Goal: Transaction & Acquisition: Purchase product/service

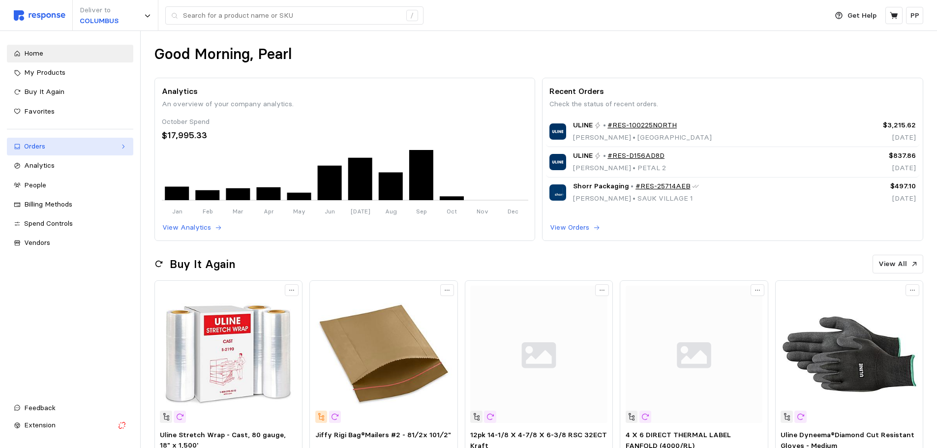
click at [55, 147] on div "Orders" at bounding box center [70, 146] width 92 height 11
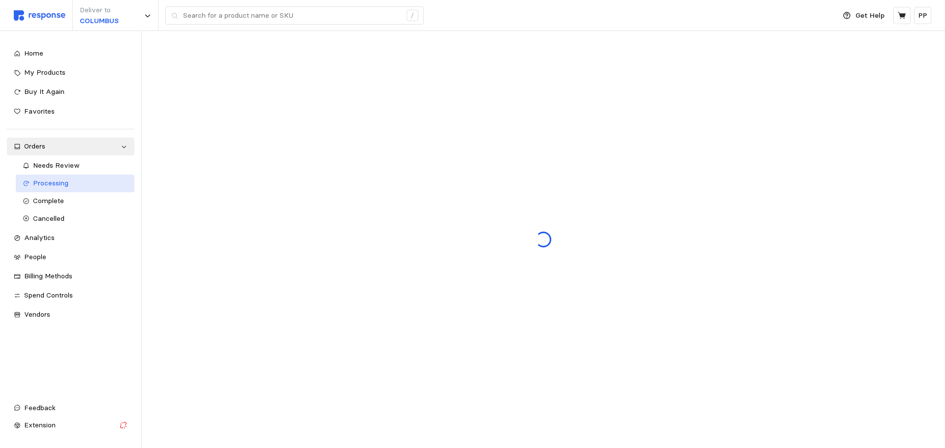
click at [65, 177] on link "Processing" at bounding box center [75, 184] width 119 height 18
click at [69, 162] on span "Needs Review" at bounding box center [56, 165] width 47 height 9
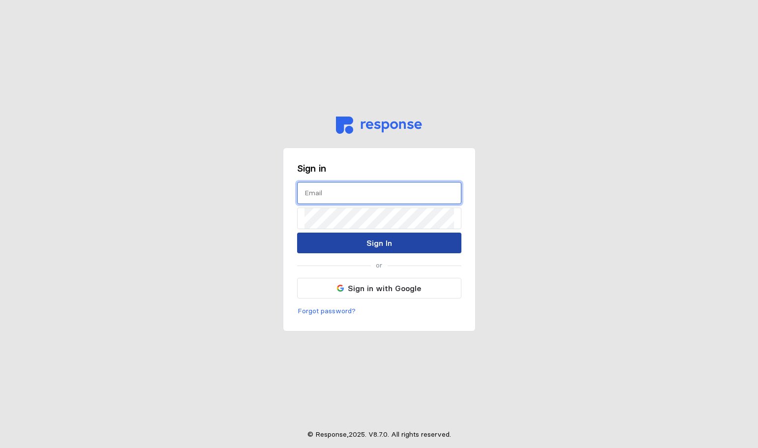
type input "[EMAIL_ADDRESS][DOMAIN_NAME]"
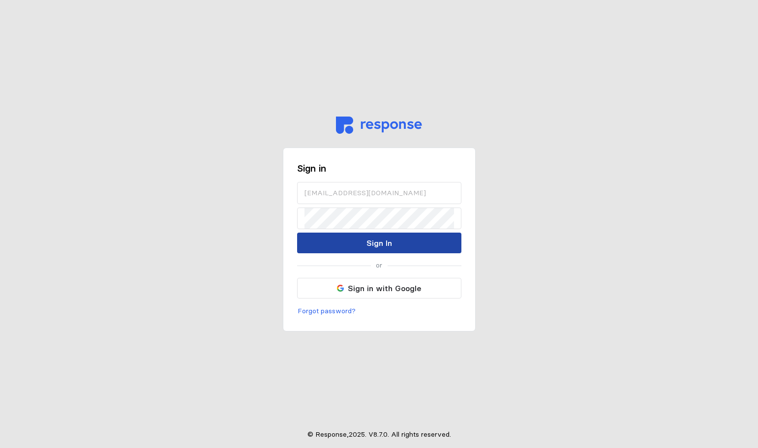
click at [390, 247] on p "Sign In" at bounding box center [380, 243] width 26 height 12
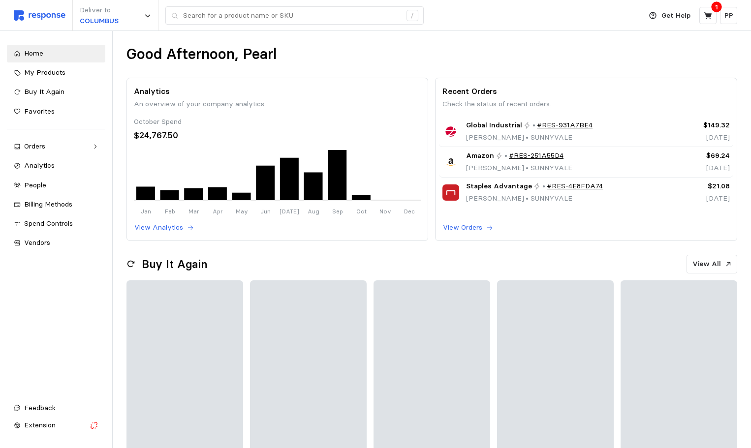
click at [224, 29] on div "Deliver to COLUMBUS /" at bounding box center [325, 15] width 622 height 31
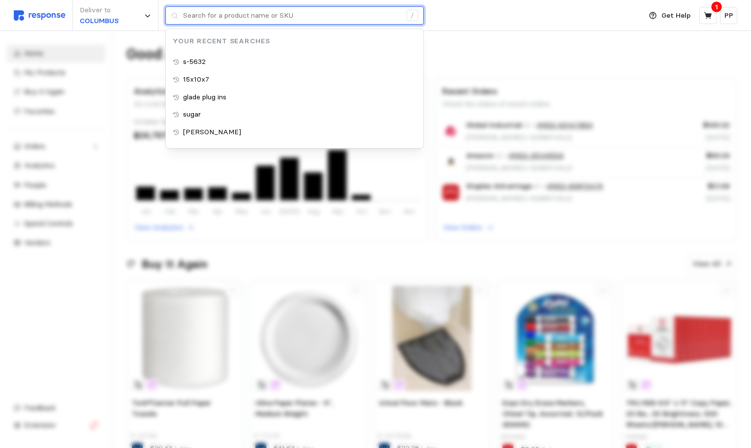
click at [227, 20] on input "text" at bounding box center [292, 16] width 218 height 18
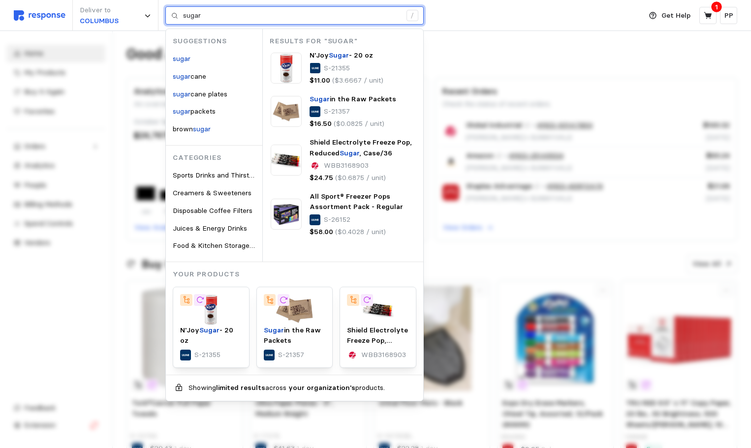
type input "sugar"
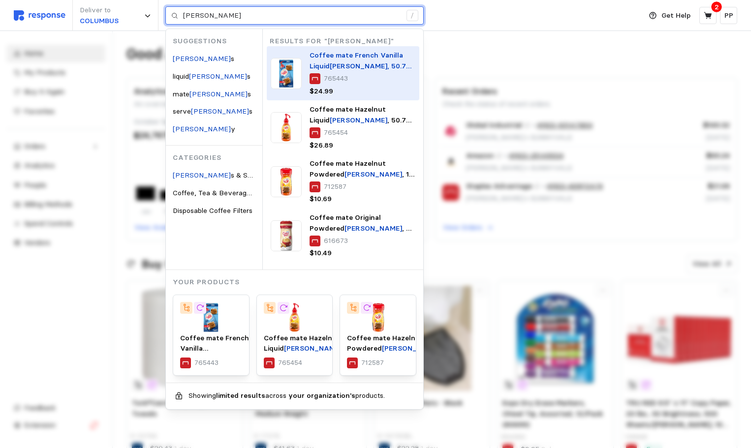
click at [346, 64] on mark "Creamer" at bounding box center [359, 66] width 58 height 9
type input "creamer"
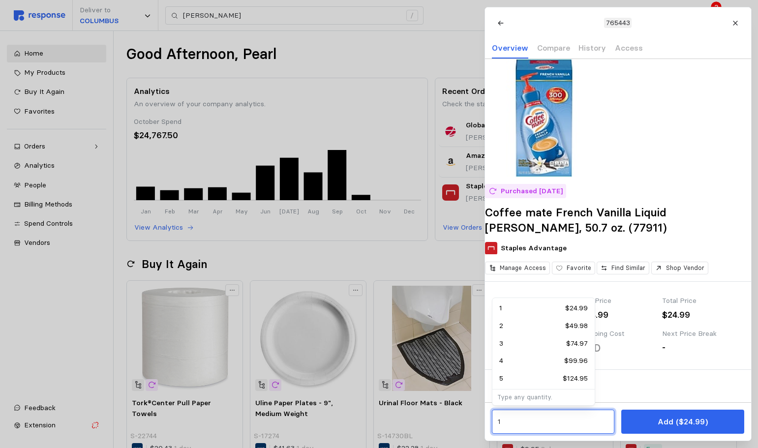
drag, startPoint x: 508, startPoint y: 429, endPoint x: 437, endPoint y: 421, distance: 71.2
click at [564, 321] on div "2 $49.98" at bounding box center [543, 326] width 89 height 11
type input "2"
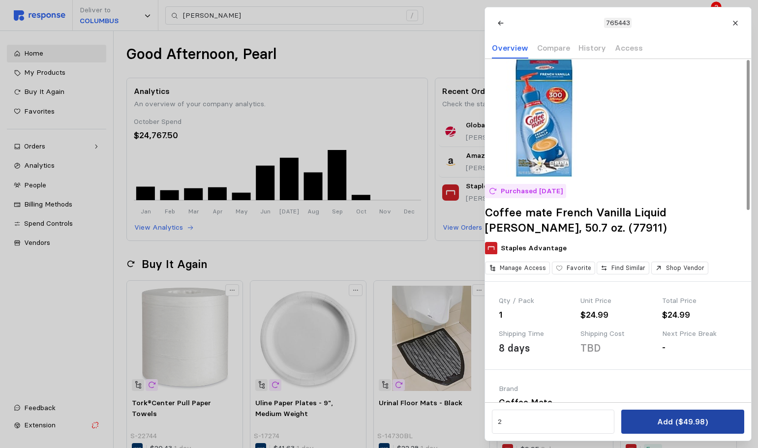
click at [693, 425] on p "Add ($49.98)" at bounding box center [682, 422] width 51 height 12
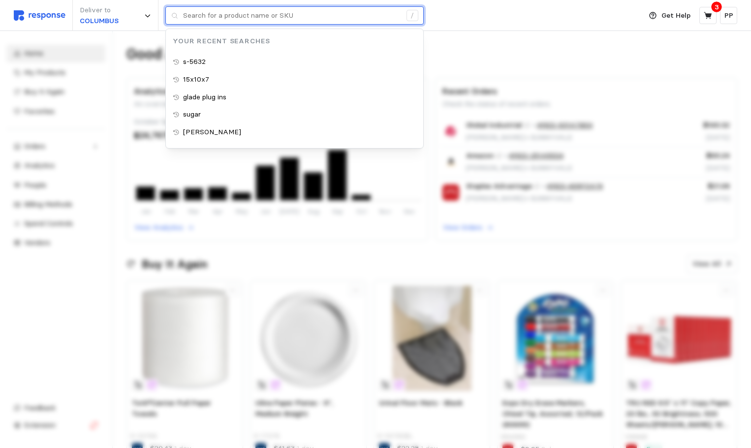
click at [245, 20] on input "text" at bounding box center [292, 16] width 218 height 18
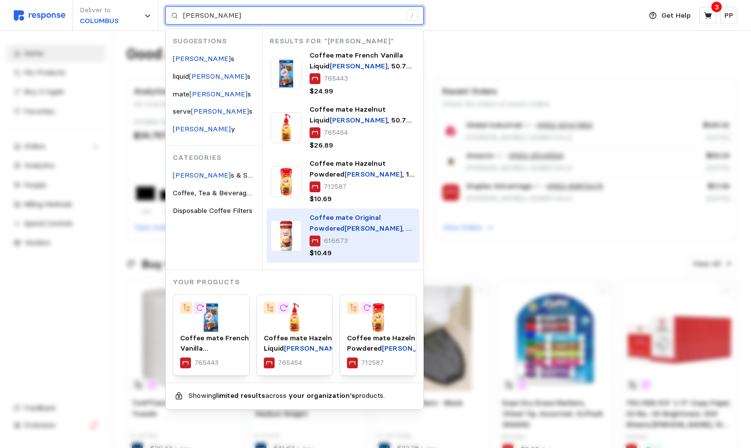
click at [344, 224] on mark "Creamer" at bounding box center [373, 228] width 58 height 9
type input "creamer"
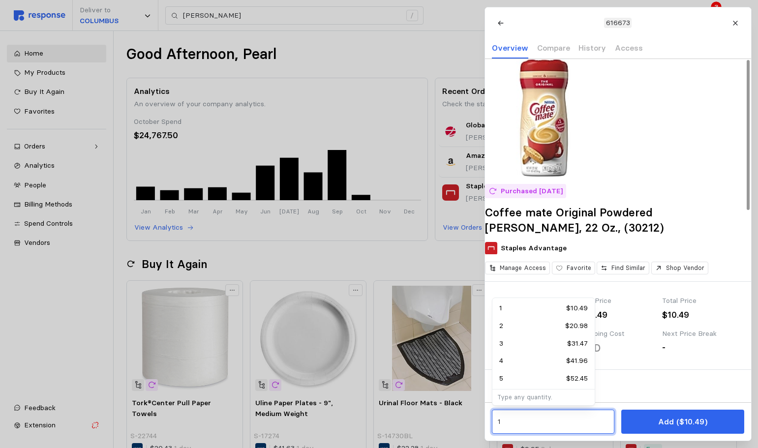
drag, startPoint x: 516, startPoint y: 426, endPoint x: 438, endPoint y: 420, distance: 77.9
click at [570, 327] on p "$20.98" at bounding box center [576, 326] width 23 height 11
type input "2"
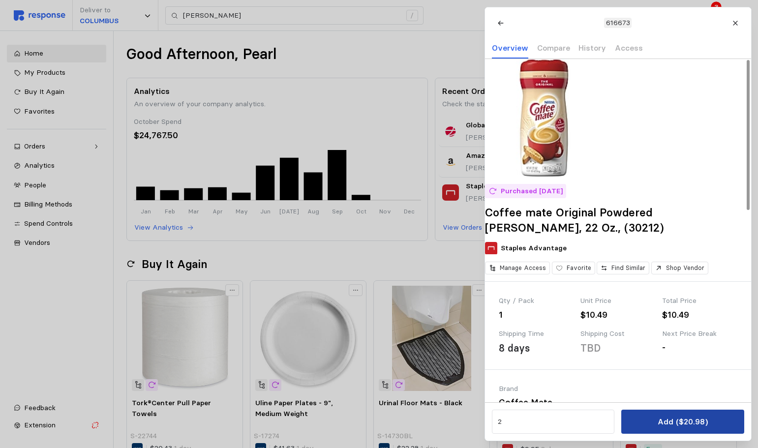
click at [707, 427] on p "Add ($20.98)" at bounding box center [682, 422] width 50 height 12
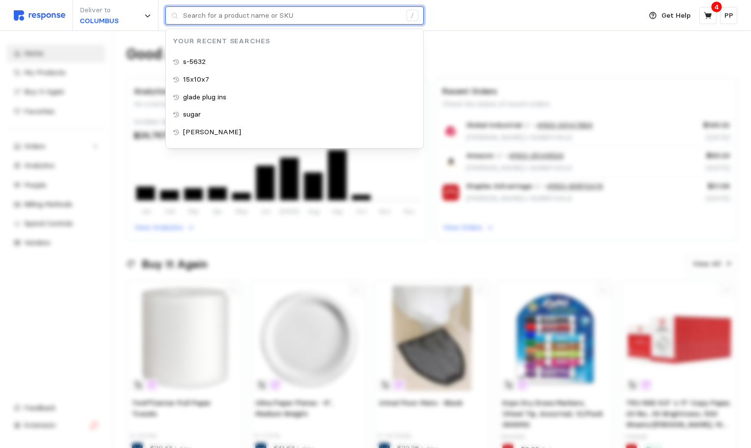
click at [220, 18] on input "text" at bounding box center [292, 16] width 218 height 18
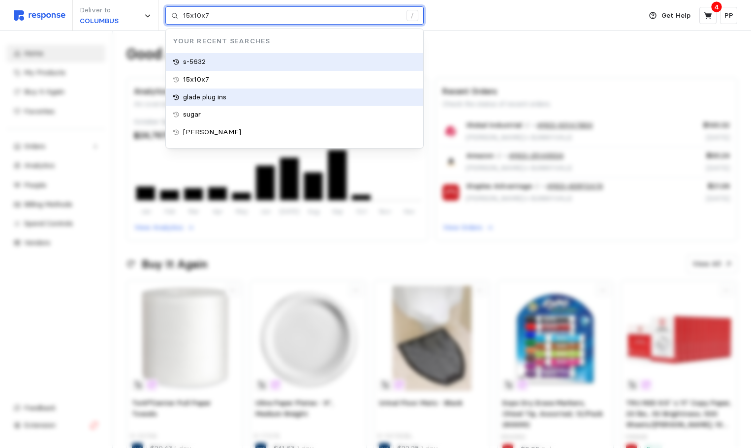
type input "s-5632"
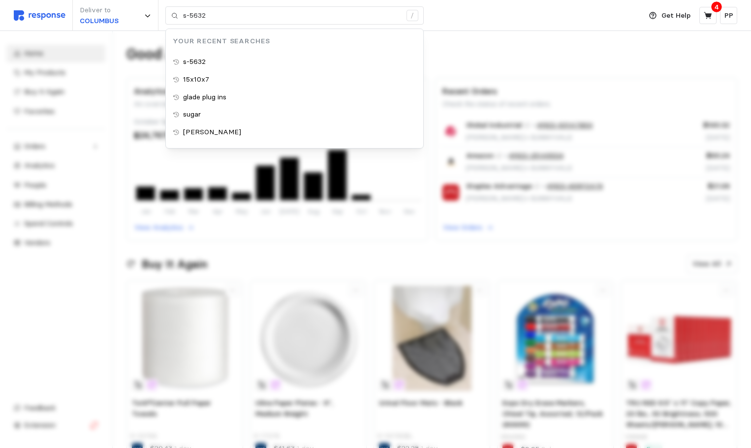
click at [450, 10] on div "Deliver to COLUMBUS s-5632 / Your Recent Searches s-5632 15x10x7 glade plug ins…" at bounding box center [325, 15] width 622 height 31
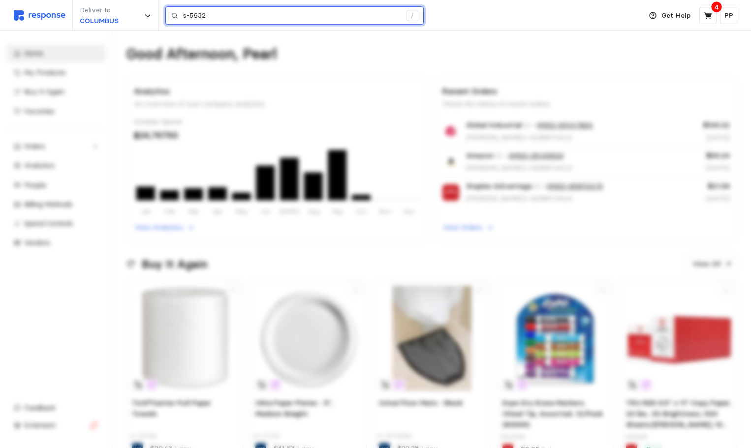
drag, startPoint x: 241, startPoint y: 18, endPoint x: 59, endPoint y: 17, distance: 182.1
click at [59, 17] on div "Deliver to COLUMBUS s-5632 /" at bounding box center [325, 15] width 622 height 31
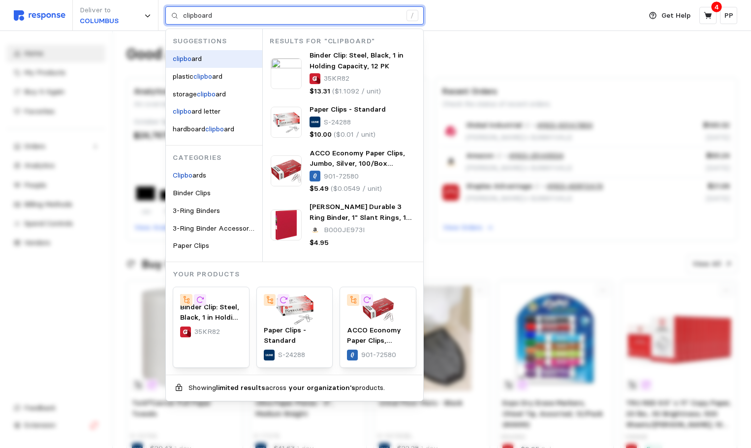
click at [182, 57] on mark "clipbo" at bounding box center [182, 58] width 19 height 9
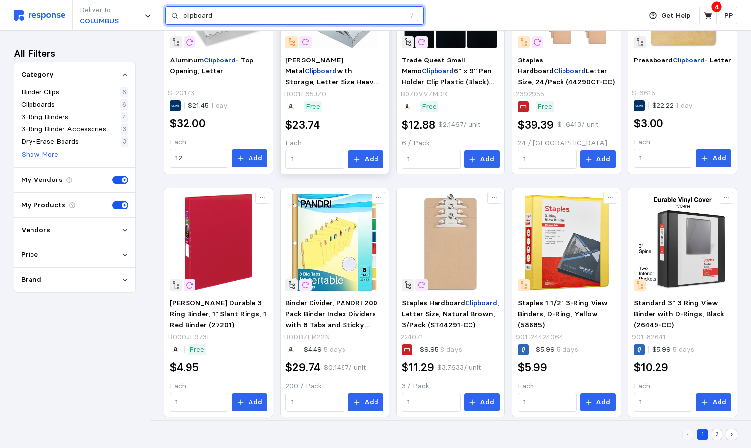
scroll to position [246, 0]
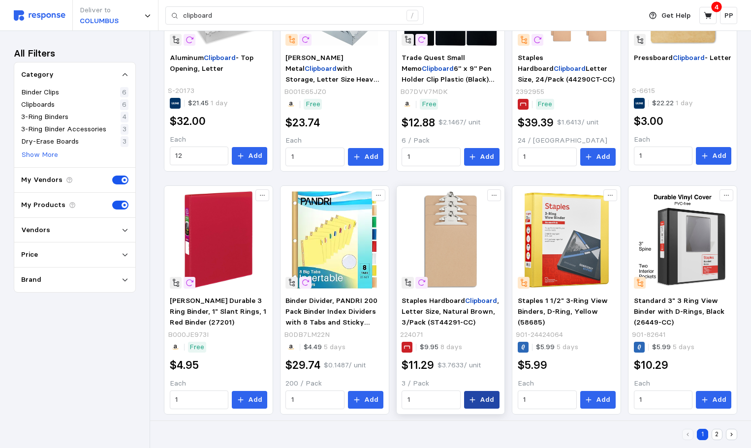
click at [485, 398] on p "Add" at bounding box center [487, 400] width 14 height 11
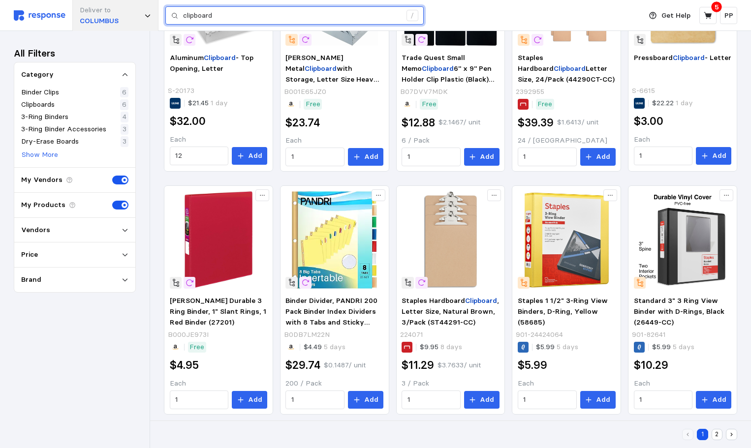
drag, startPoint x: 220, startPoint y: 19, endPoint x: 148, endPoint y: 28, distance: 72.9
click at [148, 28] on div "Deliver to COLUMBUS clipboard /" at bounding box center [325, 15] width 622 height 31
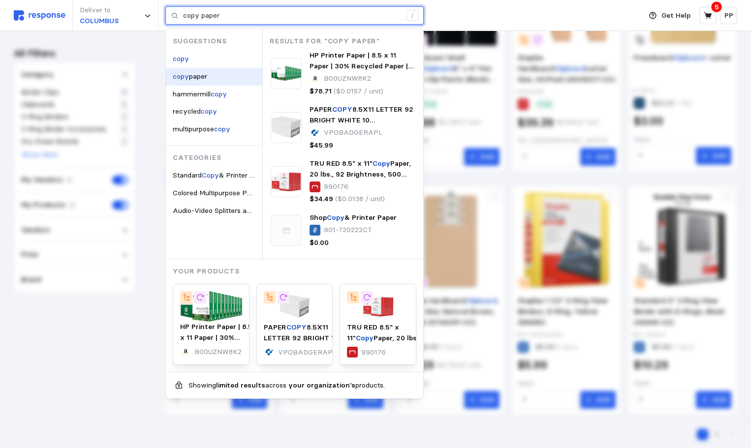
click at [219, 71] on div "copy paper" at bounding box center [214, 77] width 96 height 18
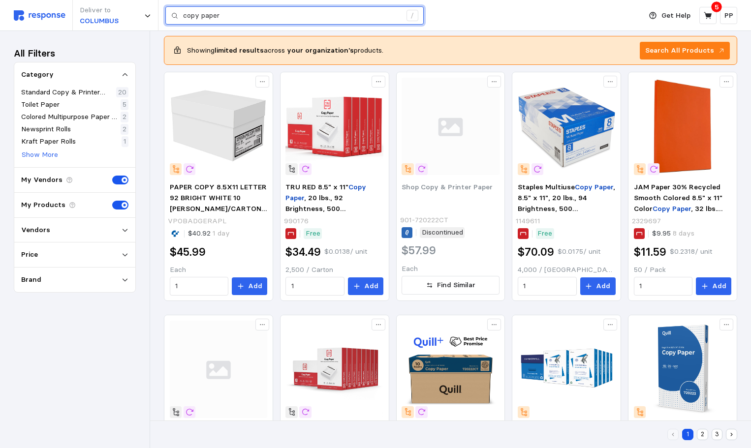
scroll to position [148, 0]
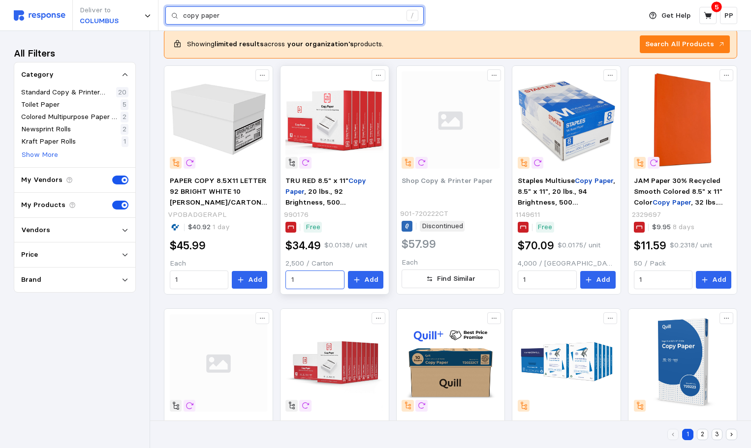
type input "copy paper"
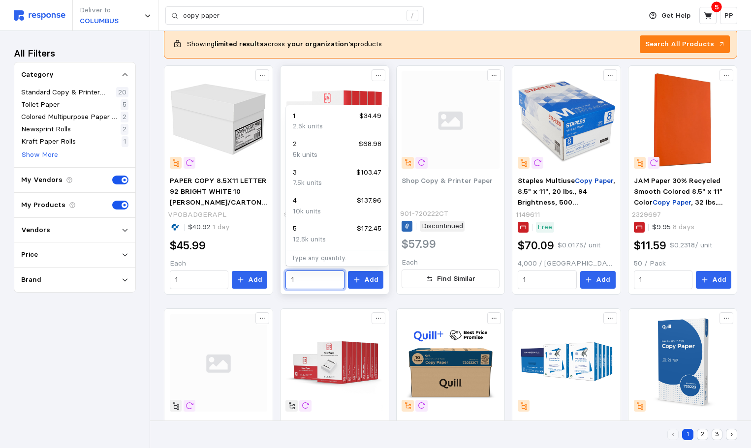
click at [312, 278] on input "1" at bounding box center [315, 280] width 48 height 18
click at [329, 178] on div "7.5k units" at bounding box center [337, 183] width 89 height 11
type input "3"
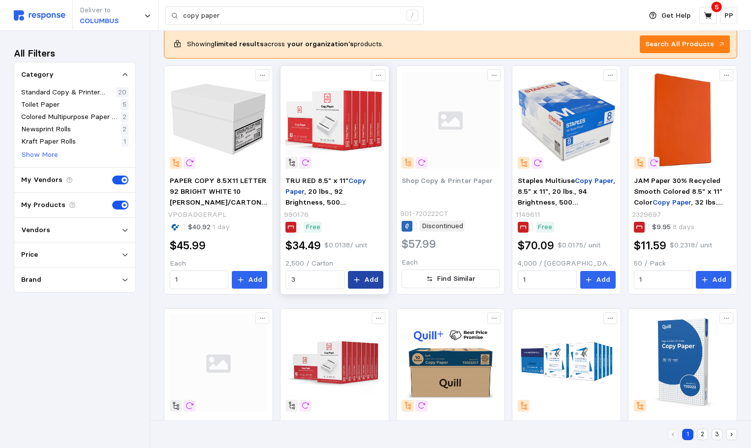
click at [367, 282] on p "Add" at bounding box center [371, 280] width 14 height 11
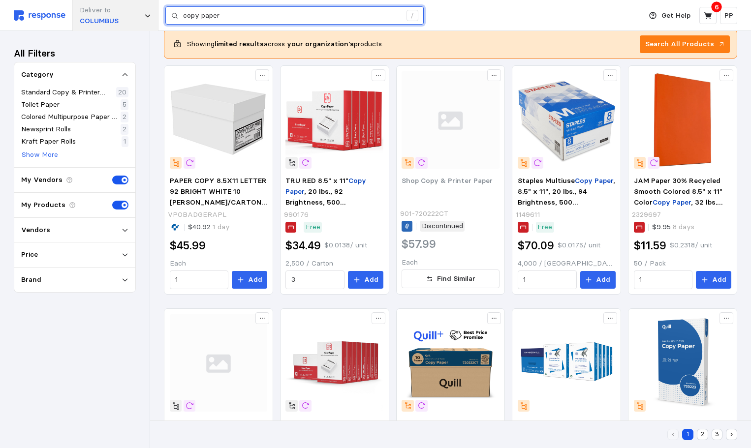
drag, startPoint x: 242, startPoint y: 13, endPoint x: 82, endPoint y: 16, distance: 160.4
click at [82, 16] on div "Deliver to COLUMBUS copy paper /" at bounding box center [325, 15] width 622 height 31
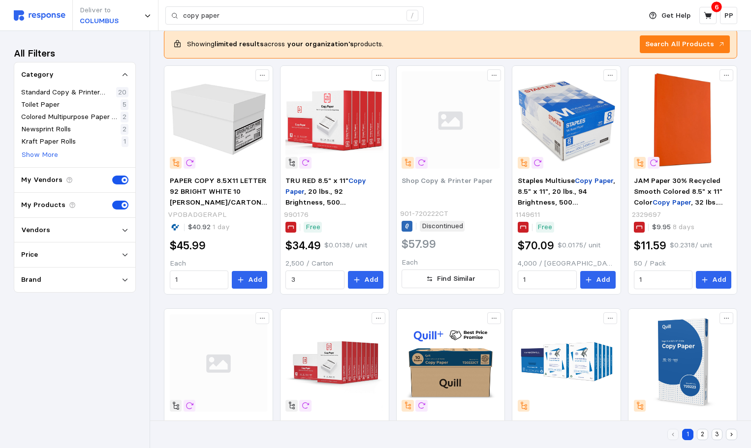
click at [43, 17] on img at bounding box center [40, 15] width 52 height 10
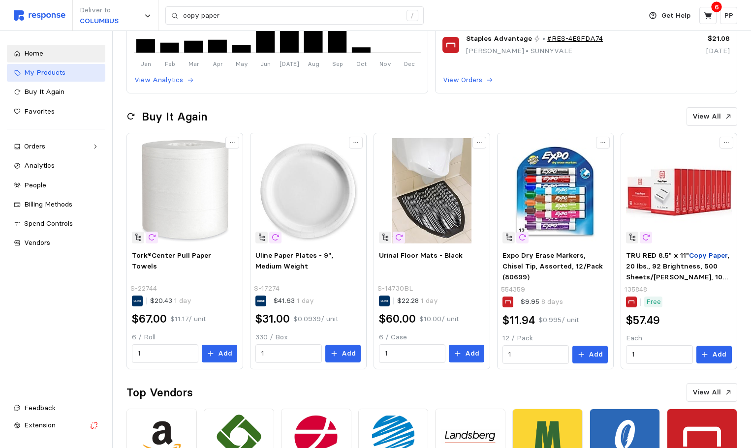
drag, startPoint x: 72, startPoint y: 149, endPoint x: 74, endPoint y: 75, distance: 73.8
click at [72, 149] on div "Orders" at bounding box center [56, 146] width 64 height 11
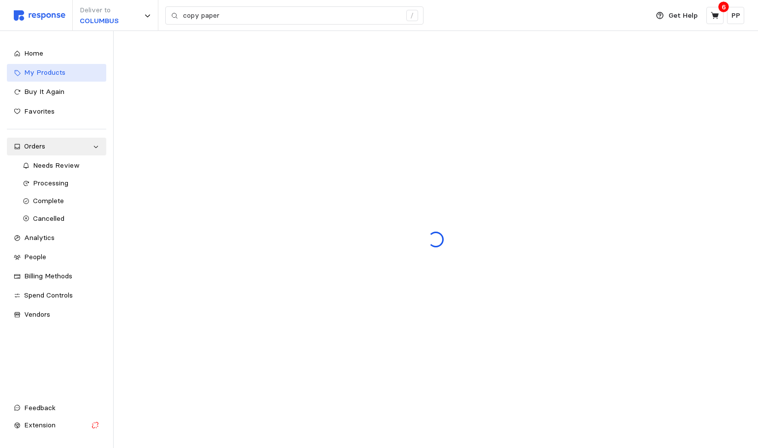
click at [62, 68] on span "My Products" at bounding box center [44, 72] width 41 height 9
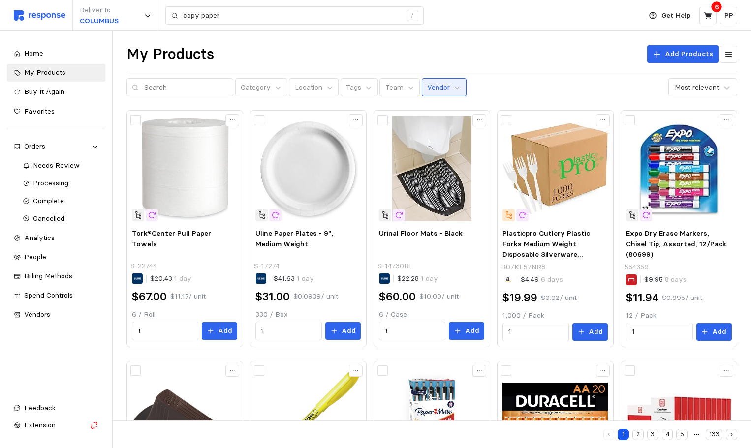
click at [431, 86] on p "Vendor" at bounding box center [438, 87] width 23 height 11
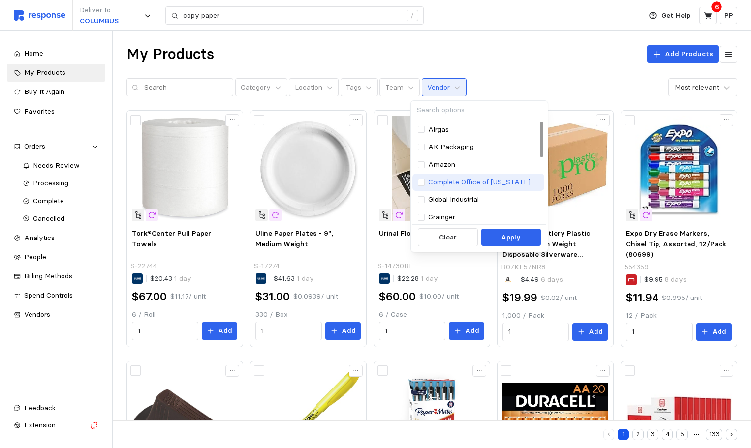
scroll to position [148, 0]
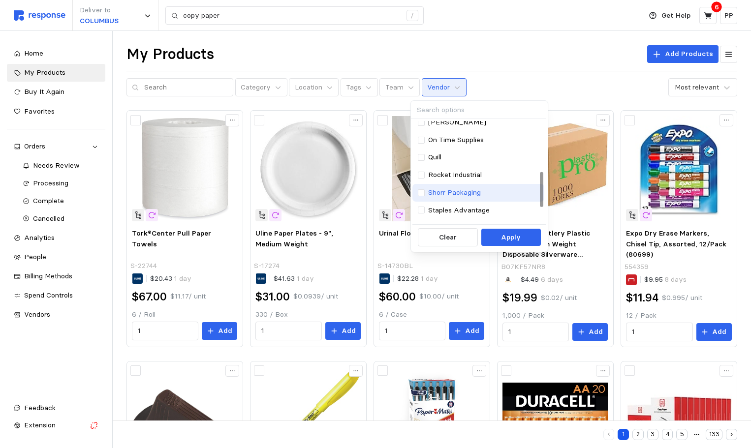
click at [448, 187] on p "Shorr Packaging" at bounding box center [454, 192] width 53 height 11
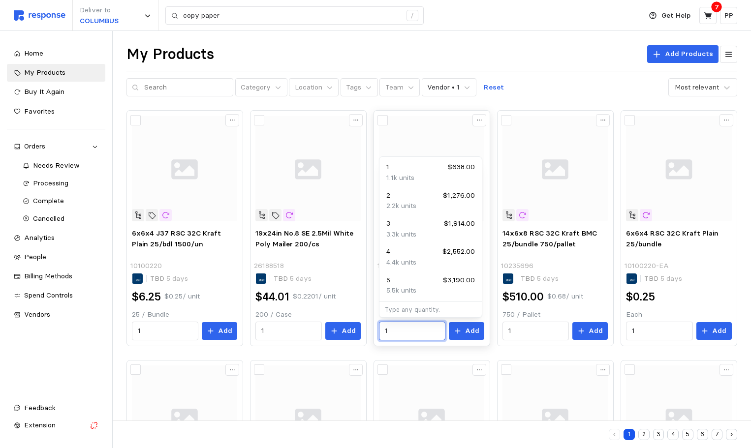
click at [408, 334] on input "1" at bounding box center [412, 331] width 55 height 18
click at [437, 233] on div "3.3k units" at bounding box center [430, 234] width 89 height 11
type input "3"
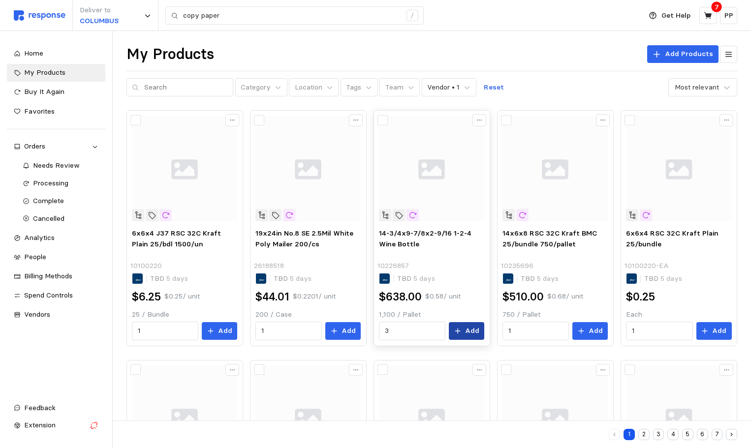
click at [472, 332] on p "Add" at bounding box center [472, 331] width 14 height 11
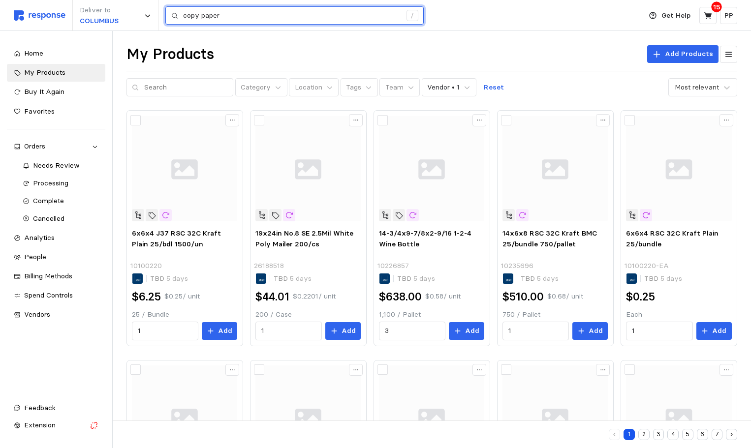
drag, startPoint x: 243, startPoint y: 15, endPoint x: 68, endPoint y: 5, distance: 174.9
click at [64, 9] on div "Deliver to COLUMBUS copy paper /" at bounding box center [325, 15] width 622 height 31
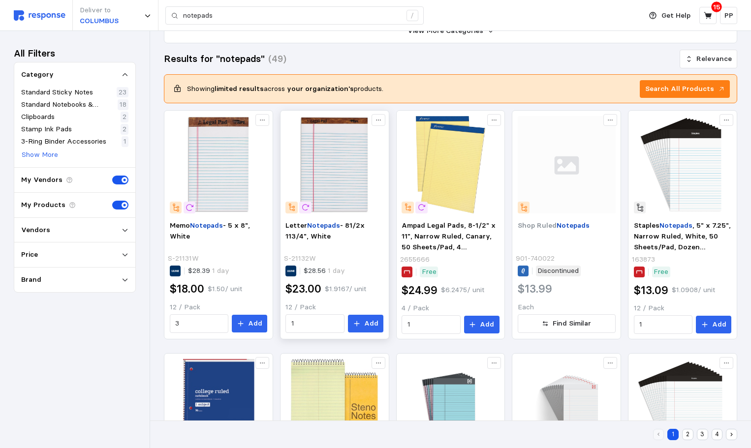
scroll to position [98, 0]
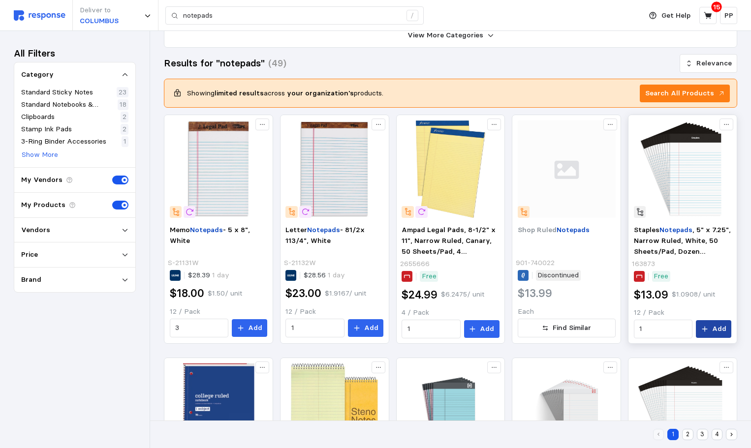
click at [720, 329] on p "Add" at bounding box center [719, 329] width 14 height 11
click at [250, 327] on p "Add" at bounding box center [255, 328] width 14 height 11
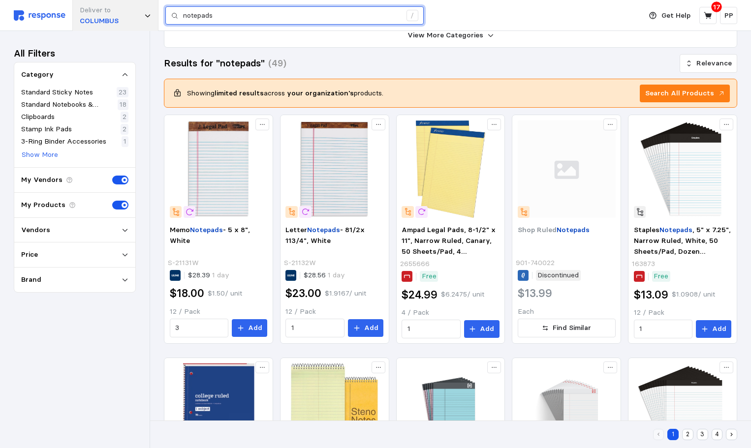
drag, startPoint x: 221, startPoint y: 16, endPoint x: 148, endPoint y: 28, distance: 74.2
click at [148, 26] on div "Deliver to COLUMBUS notepads /" at bounding box center [325, 15] width 622 height 31
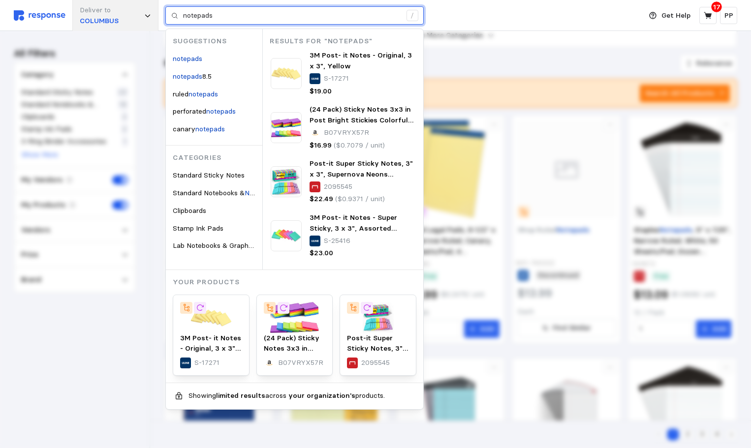
type input "o"
type input "post its"
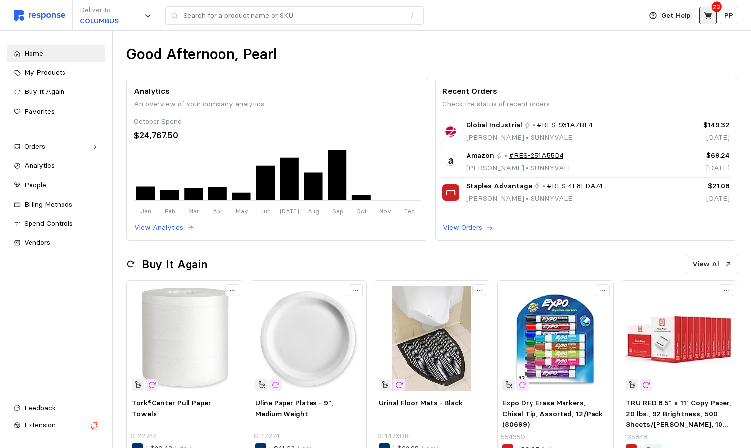
click at [705, 17] on icon at bounding box center [708, 15] width 9 height 9
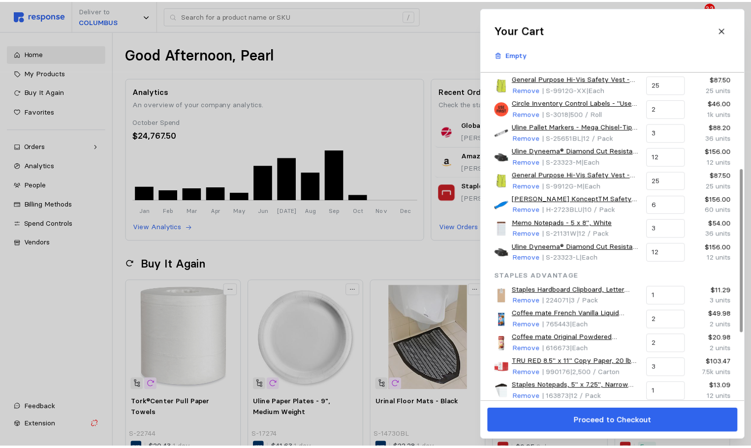
scroll to position [246, 0]
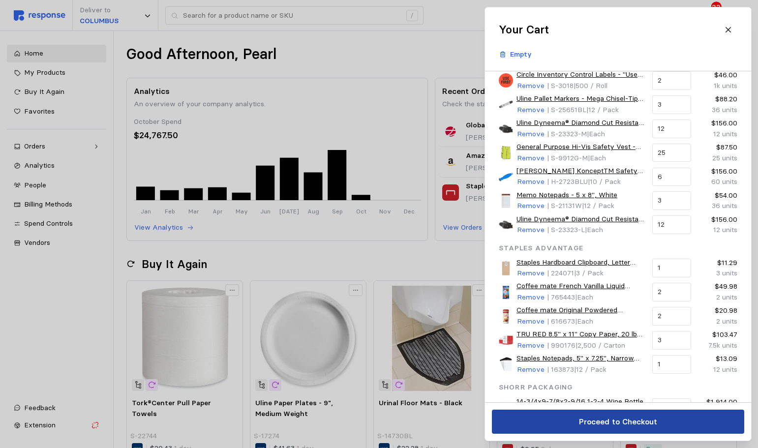
click at [615, 419] on p "Proceed to Checkout" at bounding box center [618, 422] width 78 height 12
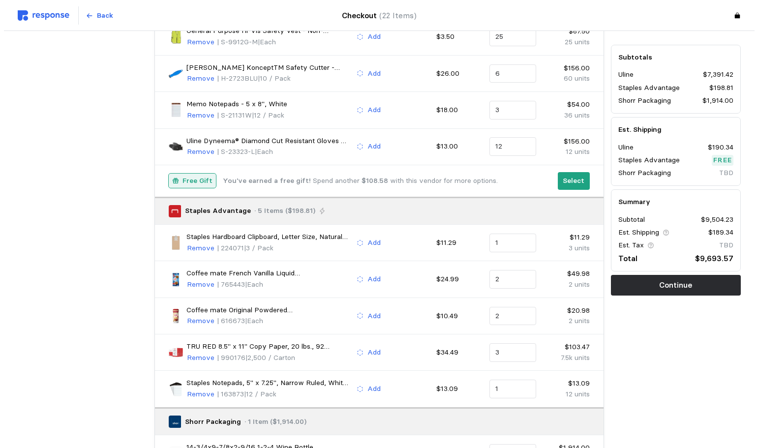
scroll to position [653, 0]
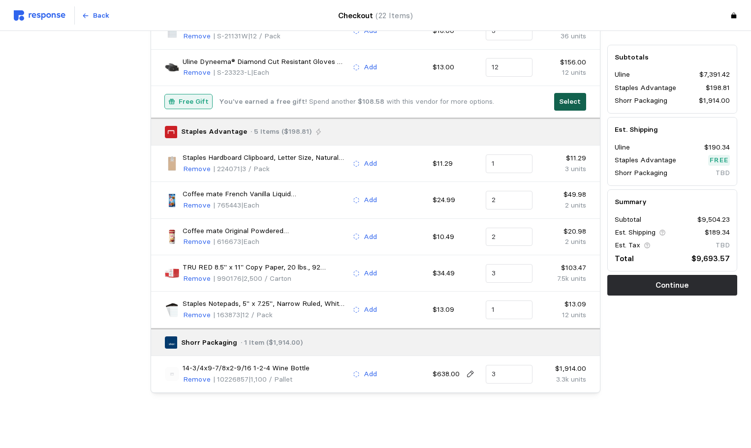
click at [572, 102] on p "Select" at bounding box center [570, 101] width 22 height 11
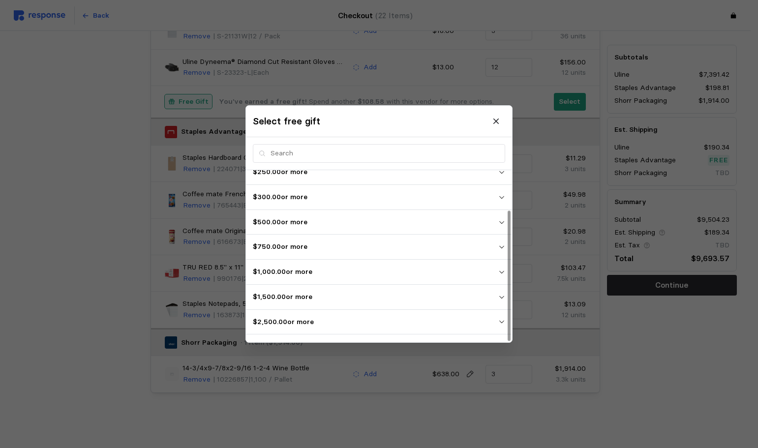
scroll to position [52, 0]
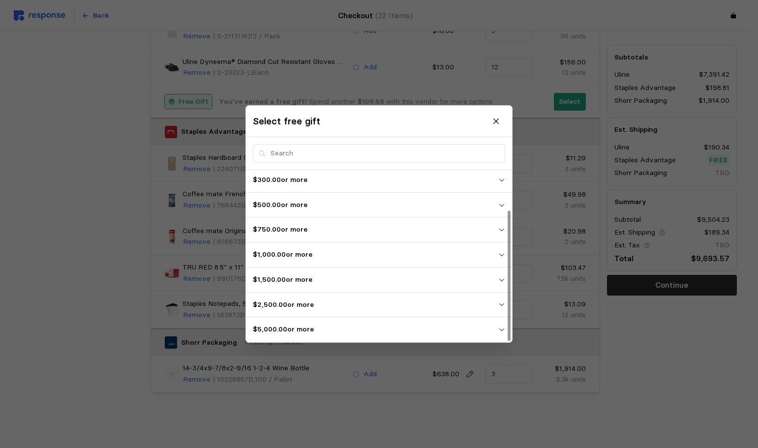
click at [500, 329] on icon "button" at bounding box center [501, 329] width 7 height 7
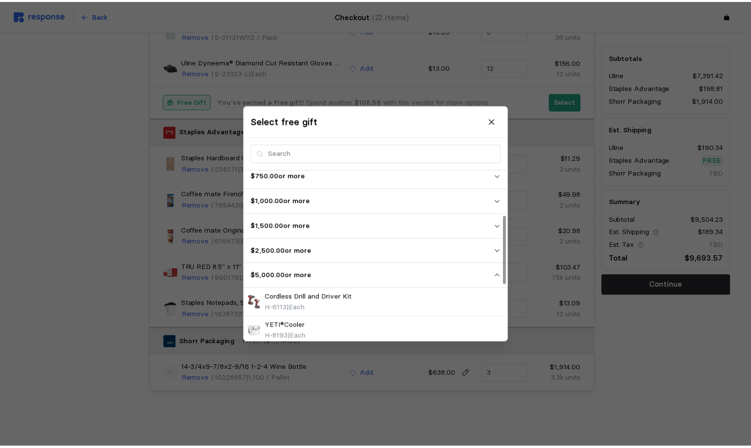
scroll to position [155, 0]
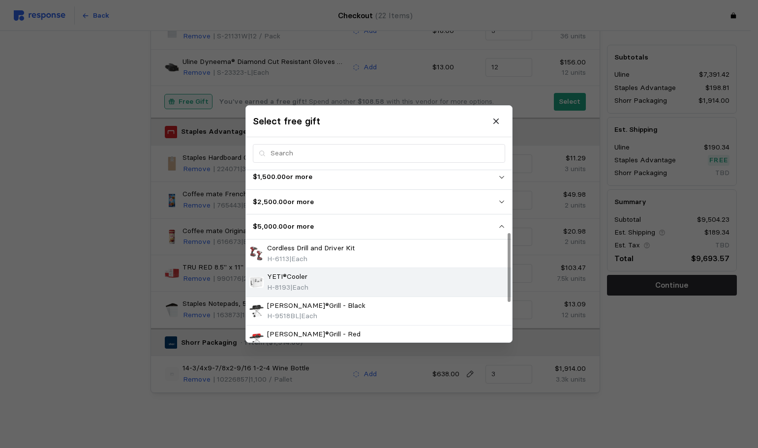
click at [346, 282] on div "YETI®Cooler H-8193 | Each" at bounding box center [378, 282] width 259 height 21
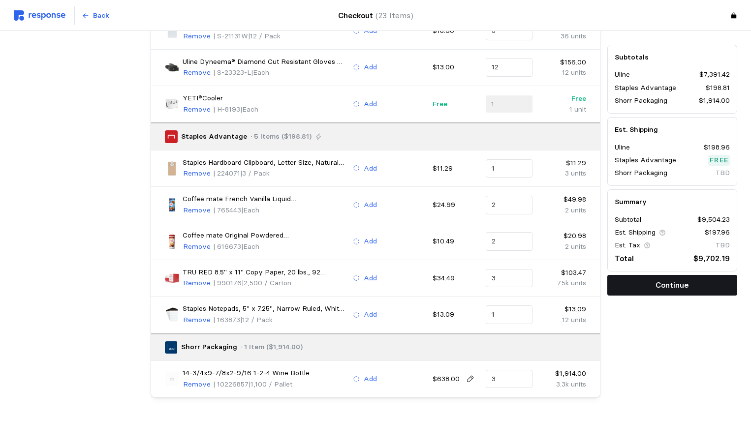
click at [674, 288] on p "Continue" at bounding box center [671, 285] width 33 height 12
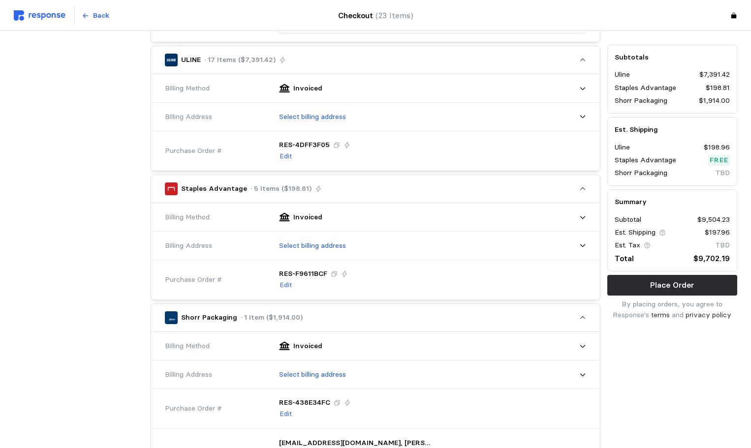
scroll to position [309, 0]
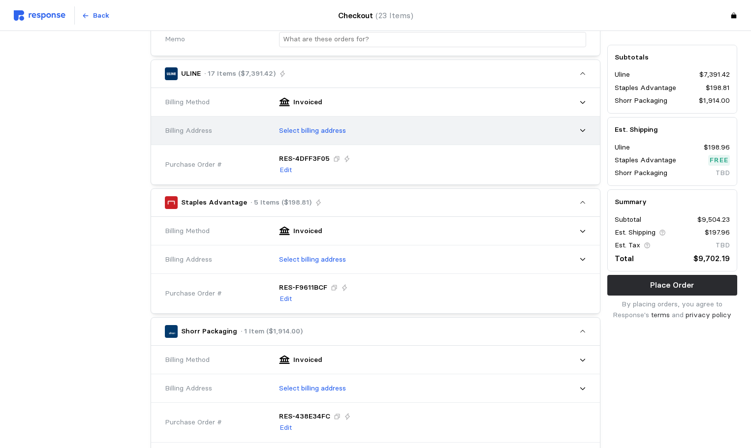
click at [333, 134] on p "Select billing address" at bounding box center [312, 130] width 67 height 11
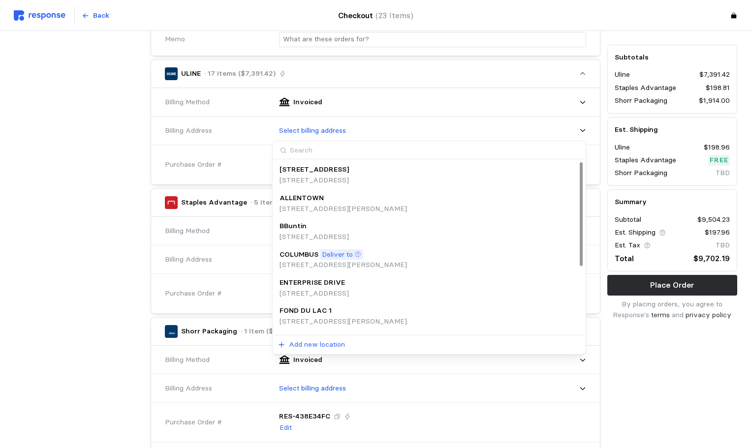
click at [331, 260] on p "[STREET_ADDRESS][PERSON_NAME]" at bounding box center [342, 265] width 127 height 11
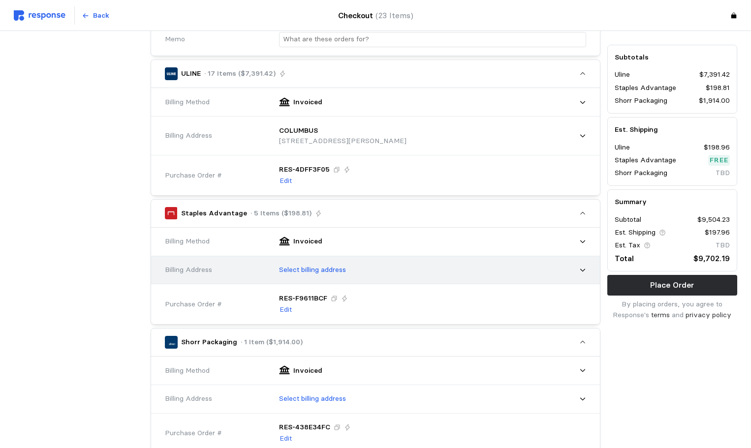
click at [360, 279] on div "Select billing address" at bounding box center [429, 270] width 314 height 25
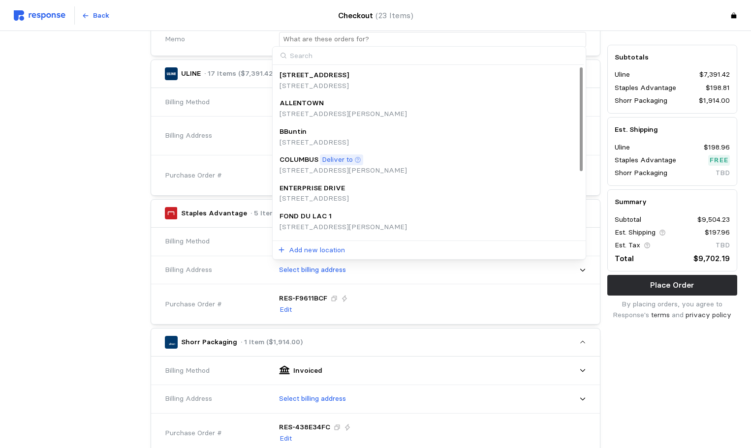
click at [351, 165] on p "[STREET_ADDRESS][PERSON_NAME]" at bounding box center [342, 170] width 127 height 11
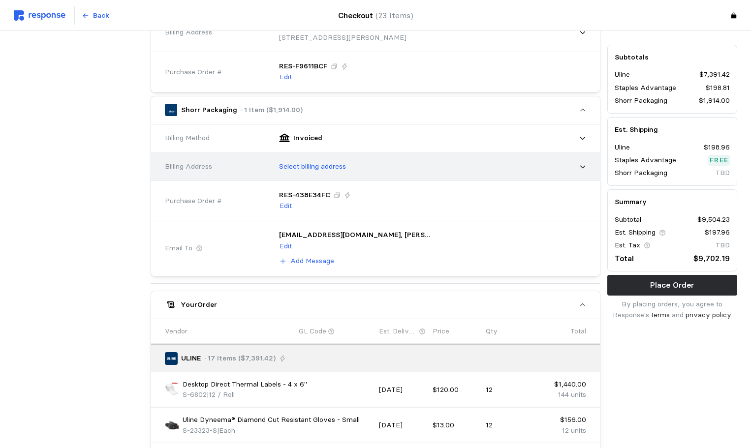
scroll to position [555, 0]
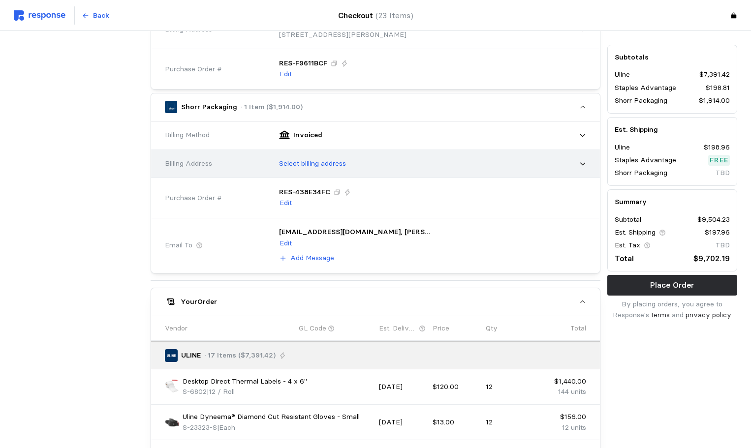
click at [318, 158] on p "Select billing address" at bounding box center [312, 163] width 67 height 11
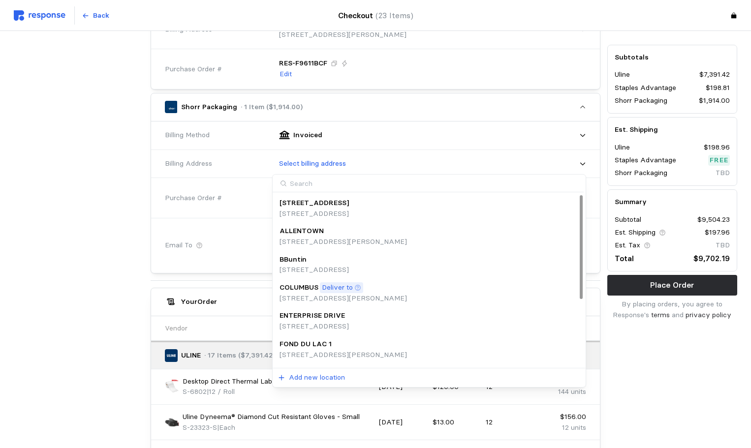
click at [316, 288] on p "COLUMBUS" at bounding box center [298, 287] width 39 height 11
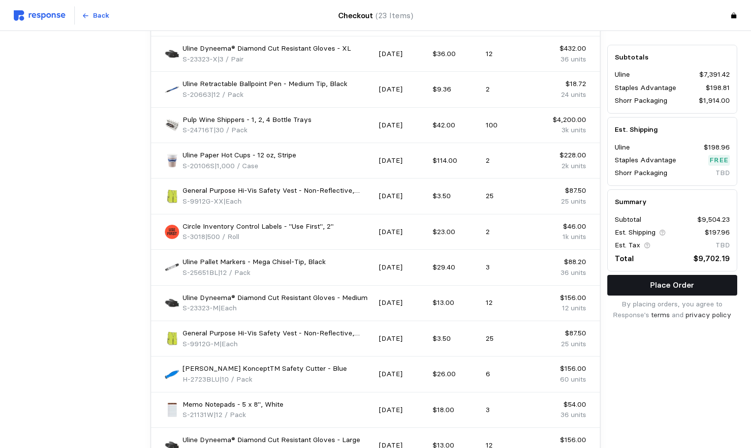
scroll to position [1195, 0]
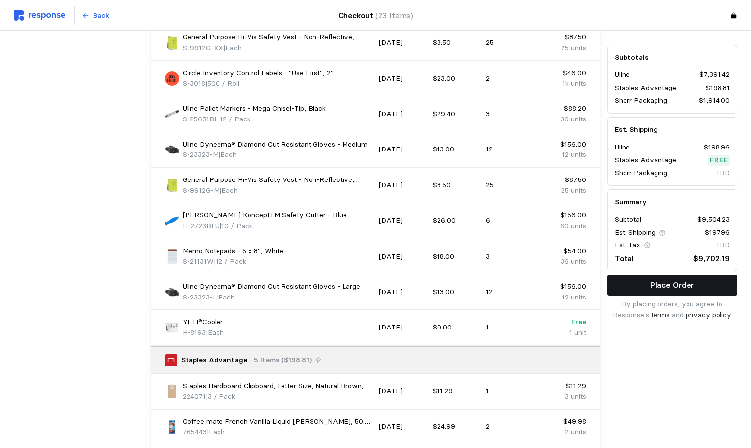
click at [700, 278] on button "Place Order" at bounding box center [672, 285] width 130 height 21
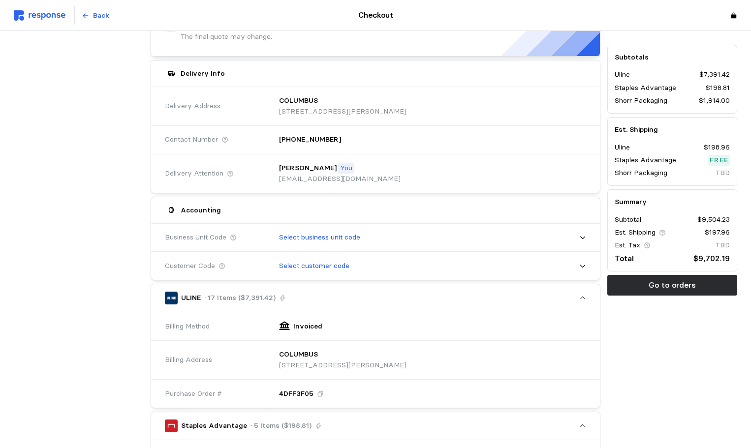
scroll to position [0, 0]
